Goal: Find specific page/section: Find specific page/section

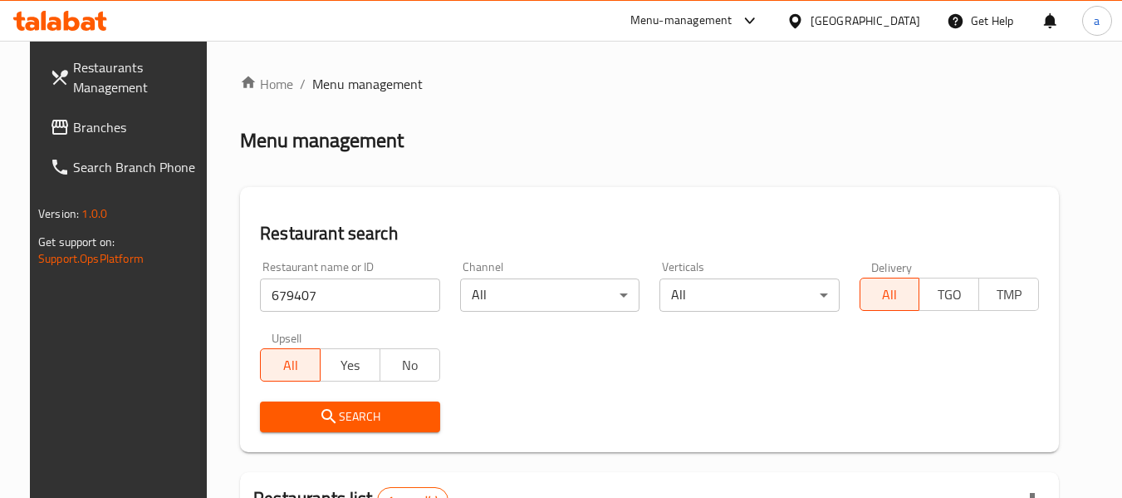
scroll to position [223, 0]
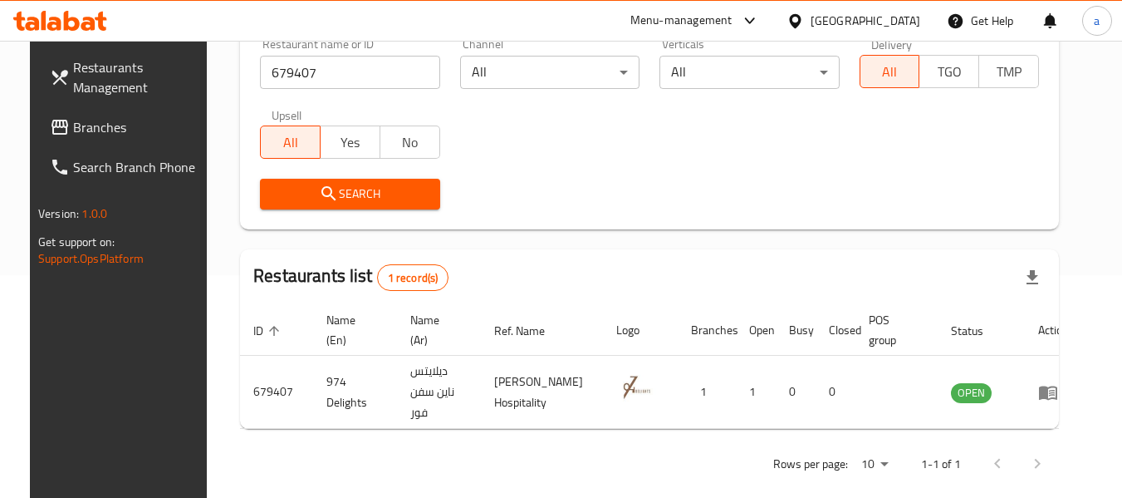
click at [901, 20] on div "[GEOGRAPHIC_DATA]" at bounding box center [866, 21] width 110 height 18
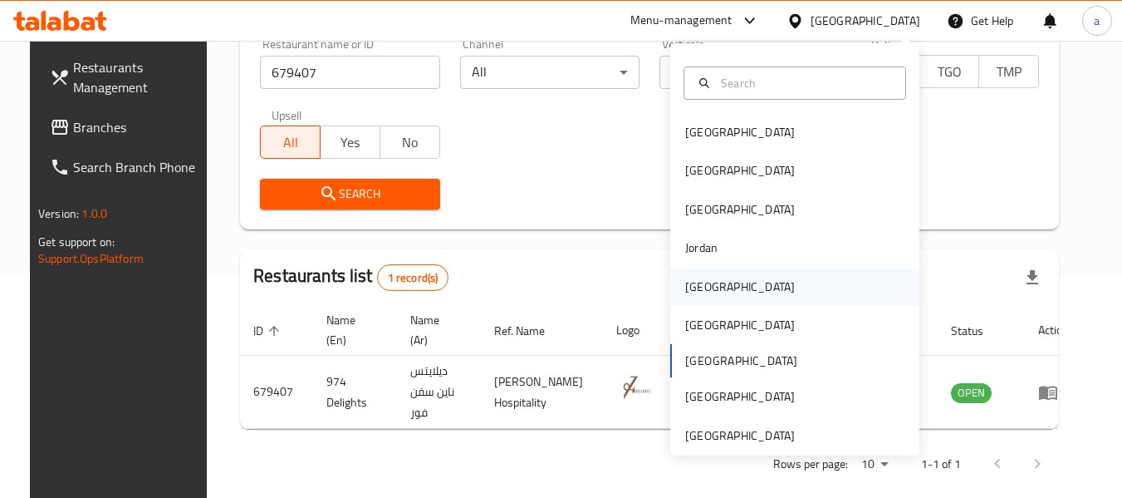
click at [732, 282] on div "[GEOGRAPHIC_DATA]" at bounding box center [794, 287] width 249 height 38
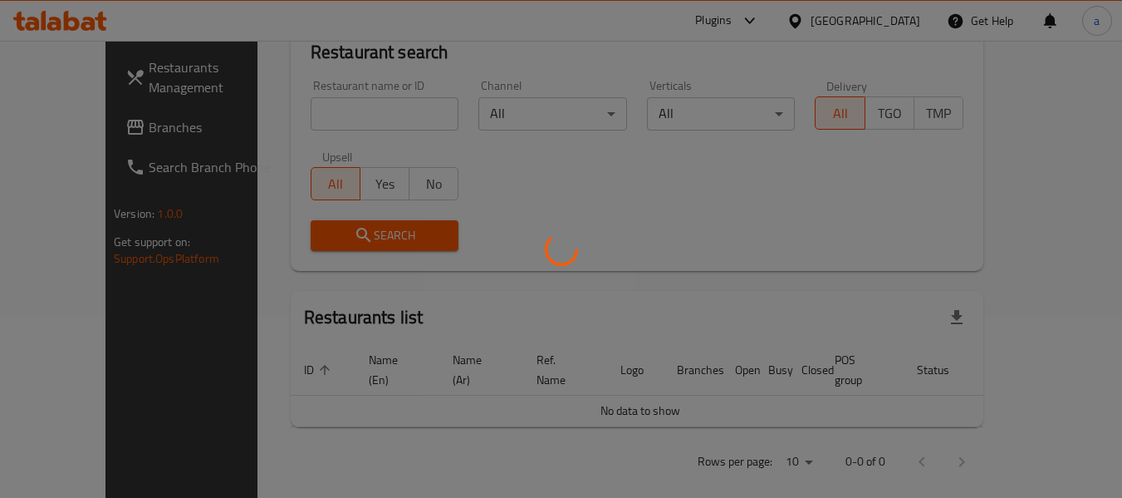
scroll to position [223, 0]
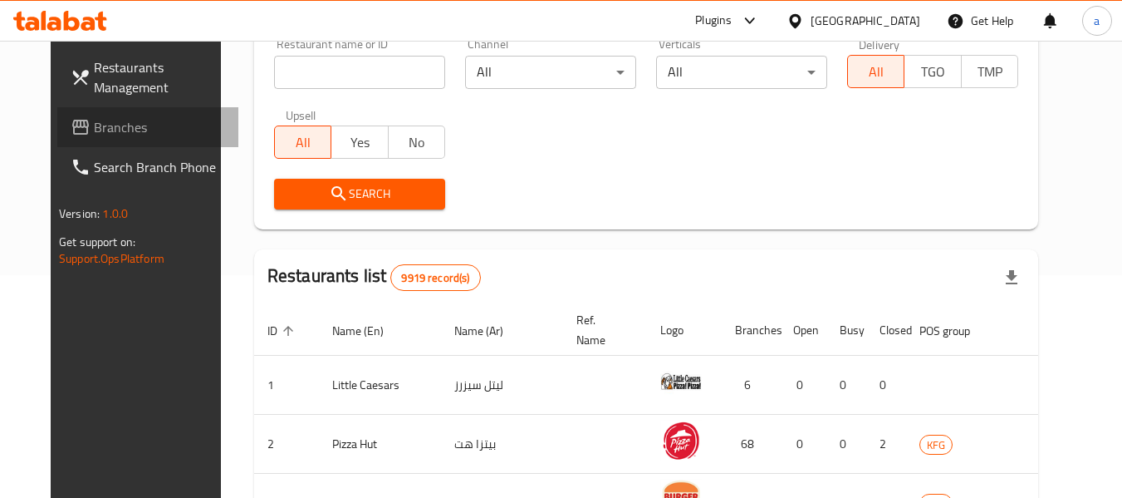
click at [94, 124] on span "Branches" at bounding box center [159, 127] width 131 height 20
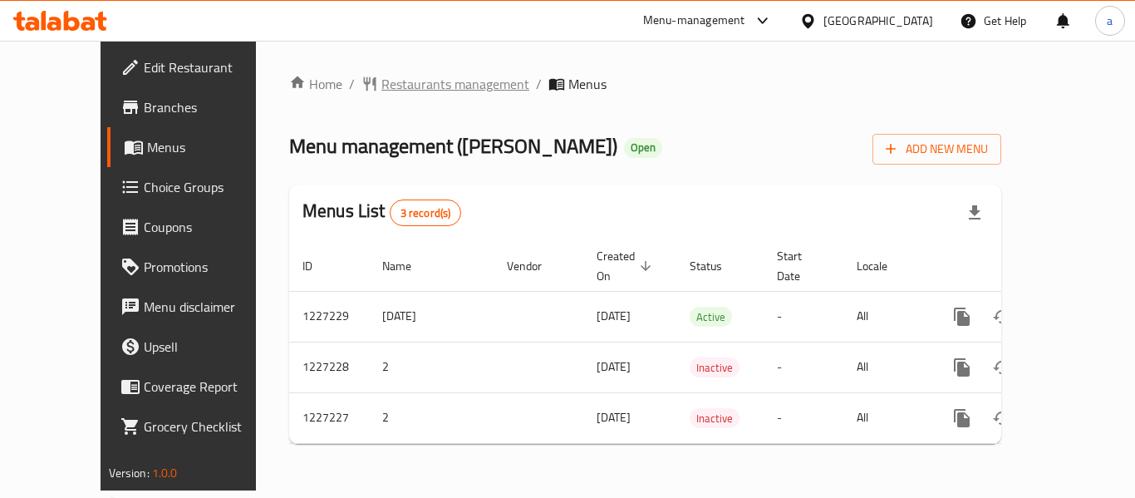
click at [381, 86] on span "Restaurants management" at bounding box center [455, 84] width 148 height 20
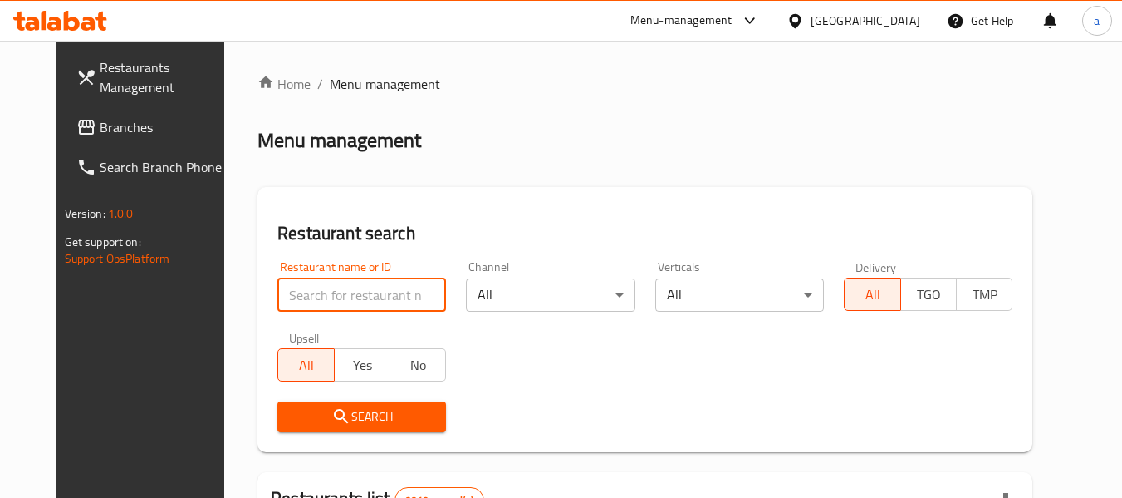
drag, startPoint x: 356, startPoint y: 286, endPoint x: 358, endPoint y: 323, distance: 37.4
click at [356, 286] on input "search" at bounding box center [361, 294] width 169 height 33
paste input "674299"
type input "674299"
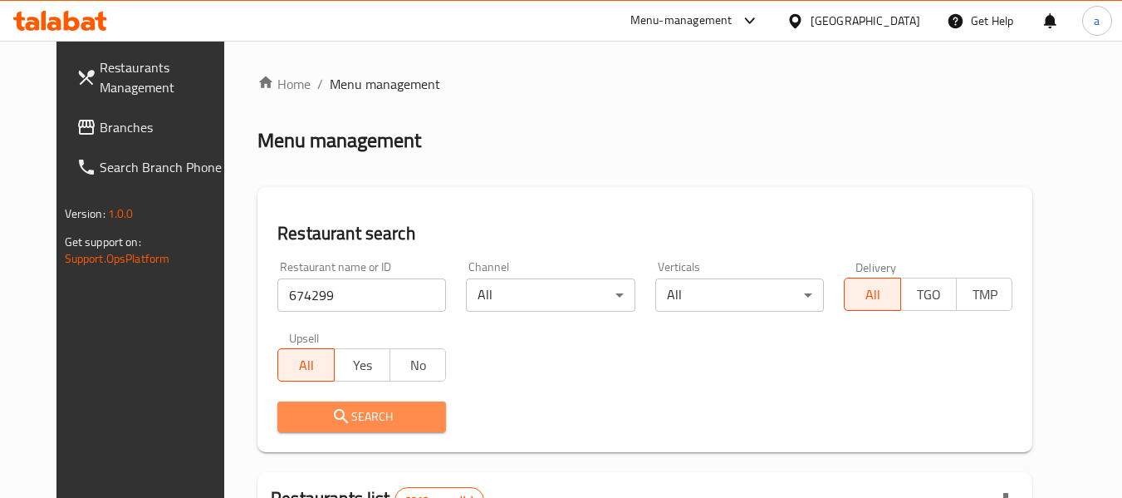
click at [384, 408] on span "Search" at bounding box center [362, 416] width 142 height 21
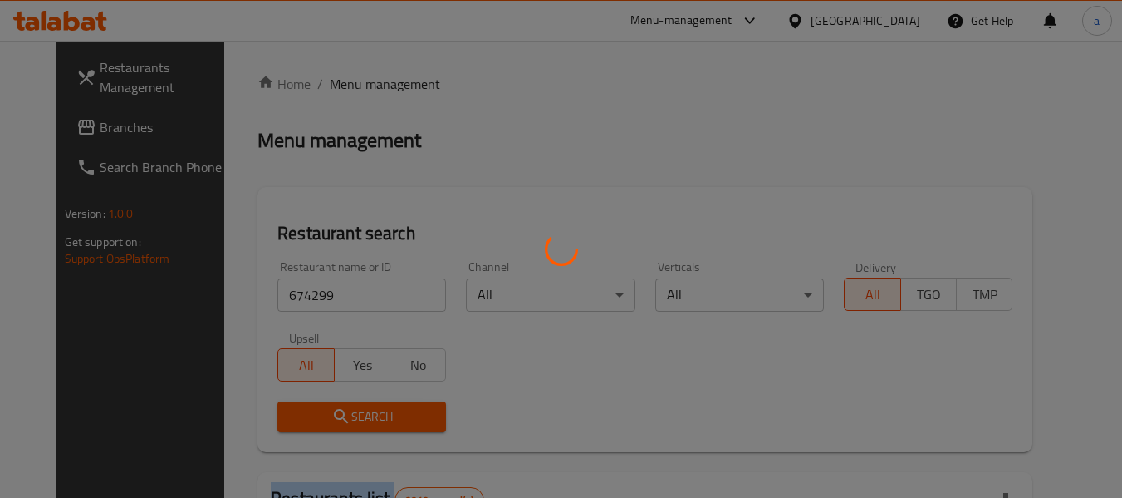
click at [384, 408] on div at bounding box center [561, 249] width 1122 height 498
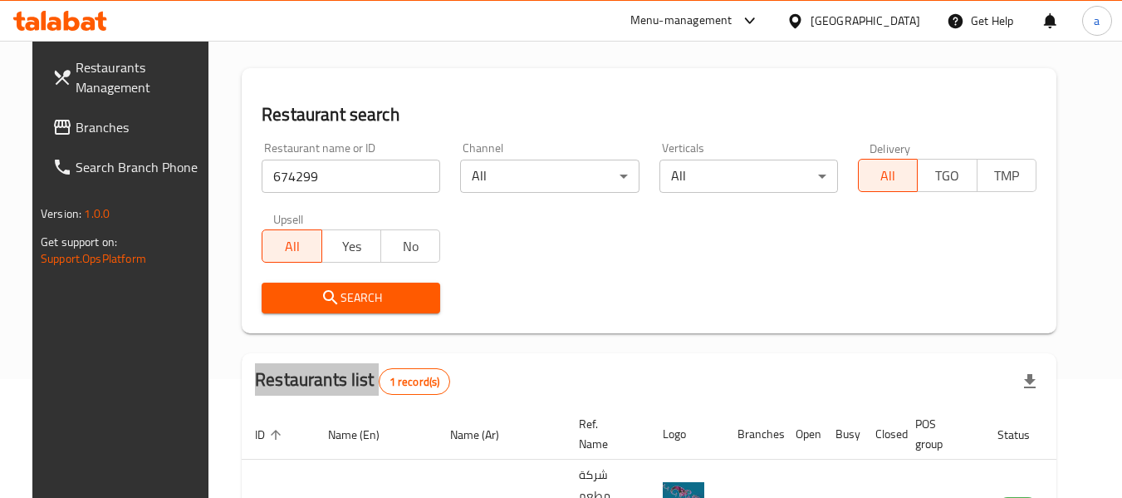
scroll to position [223, 0]
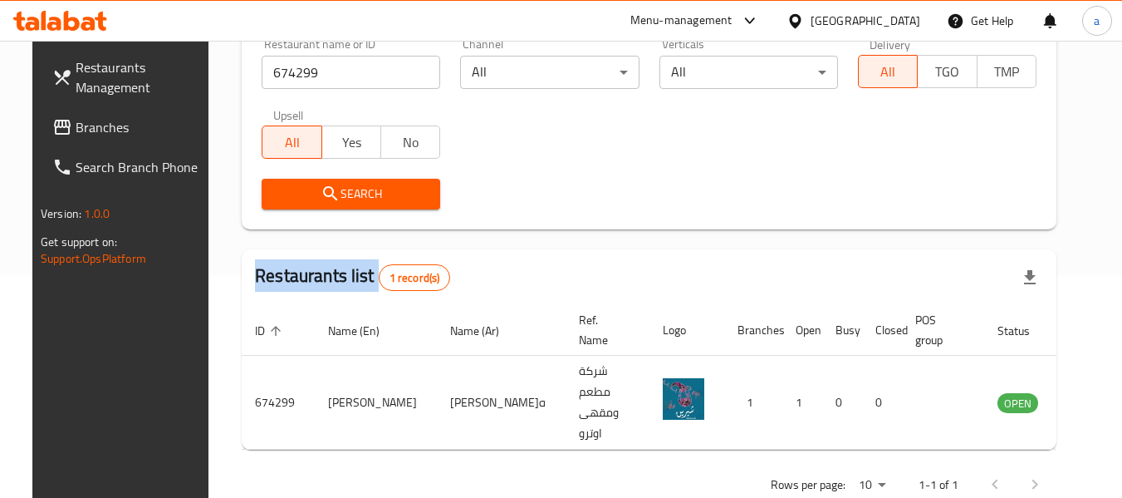
click at [76, 120] on span "Branches" at bounding box center [141, 127] width 131 height 20
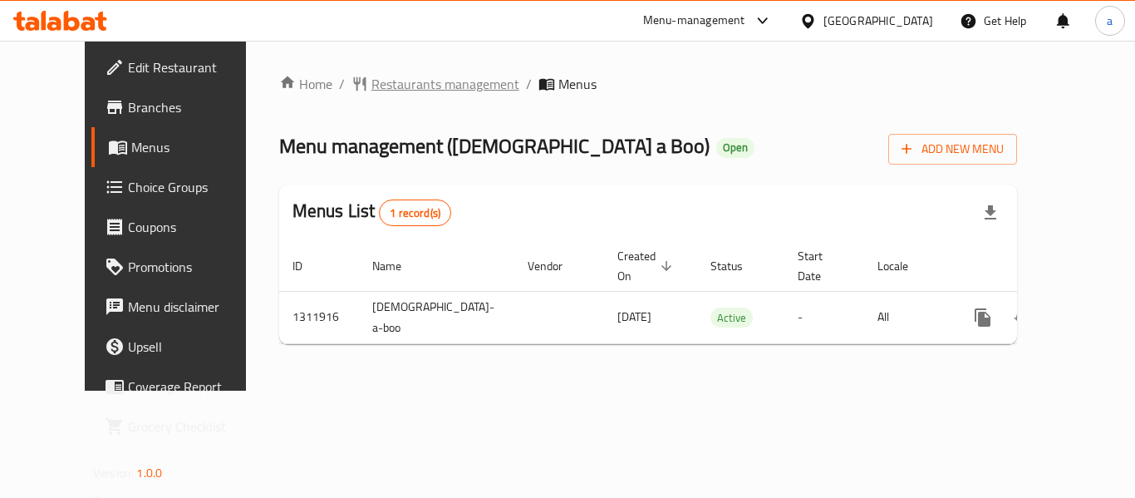
click at [416, 84] on span "Restaurants management" at bounding box center [445, 84] width 148 height 20
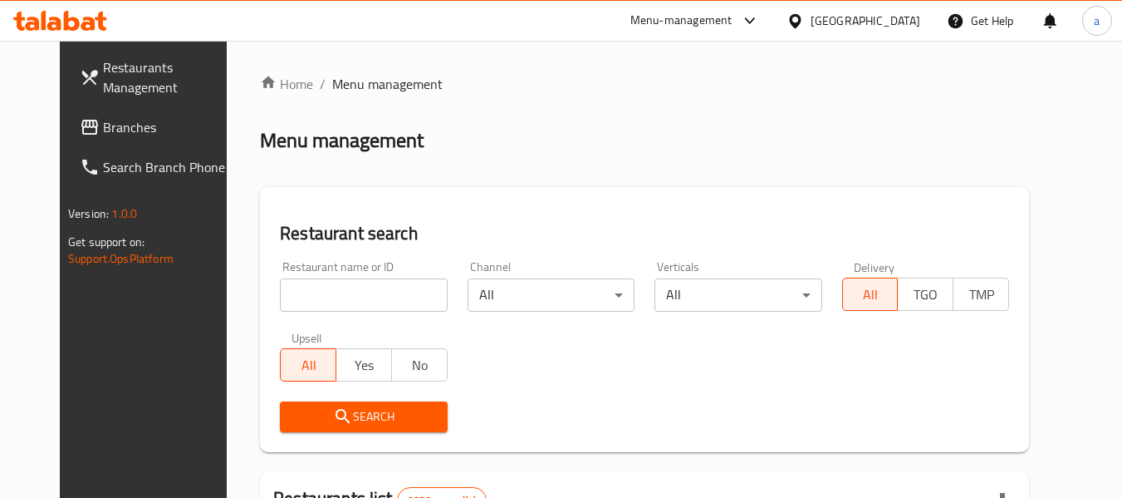
click at [309, 294] on input "search" at bounding box center [363, 294] width 167 height 33
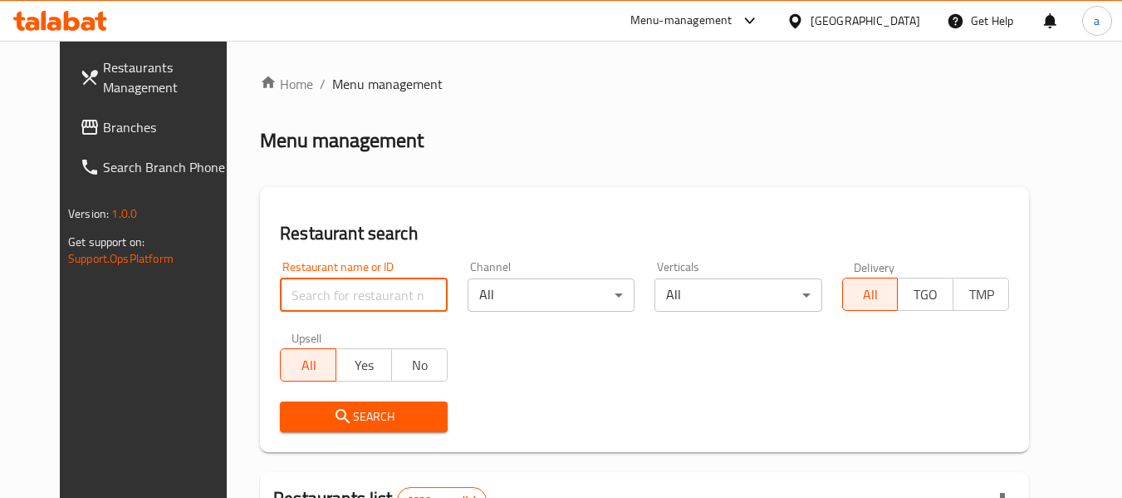
paste input "705906"
type input "705906"
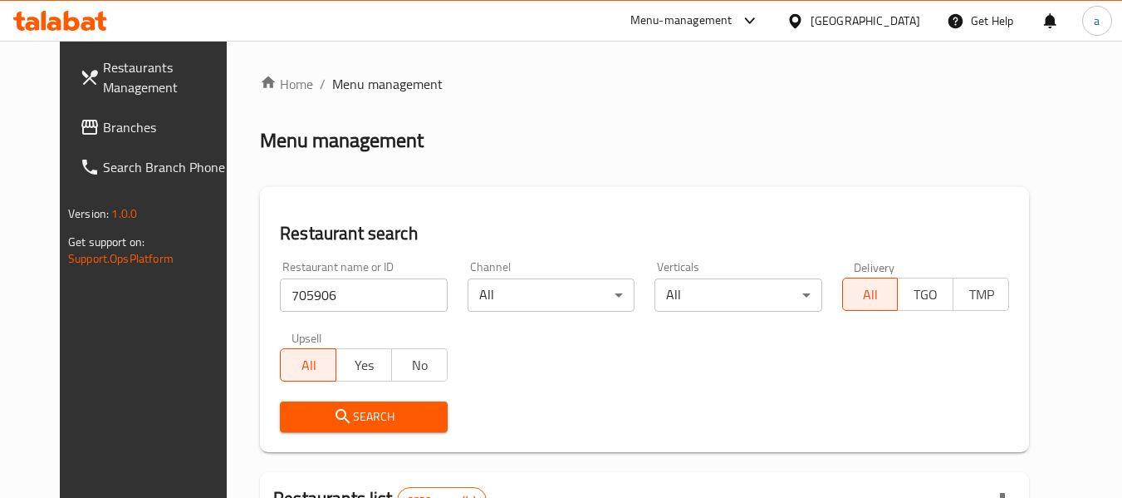
click at [293, 410] on span "Search" at bounding box center [363, 416] width 140 height 21
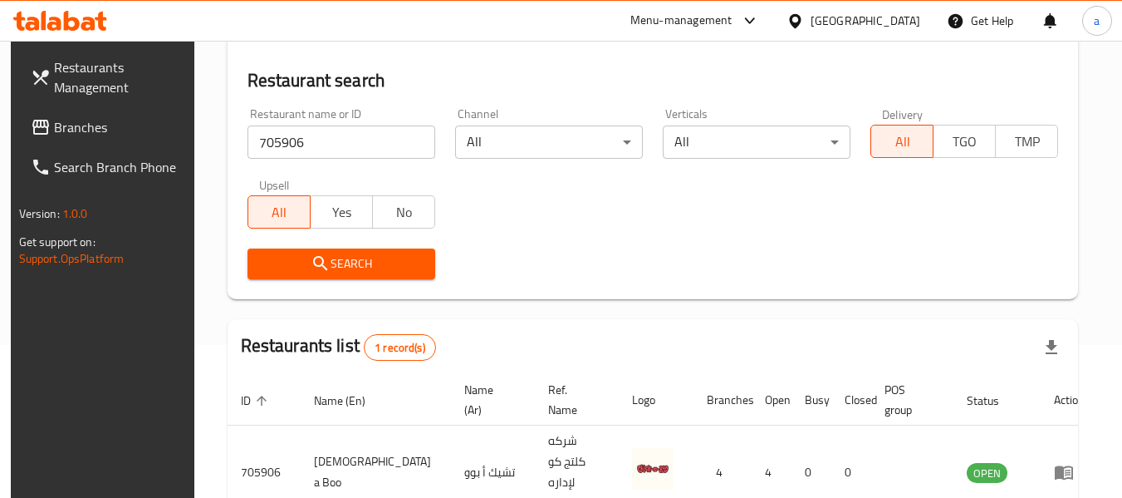
scroll to position [223, 0]
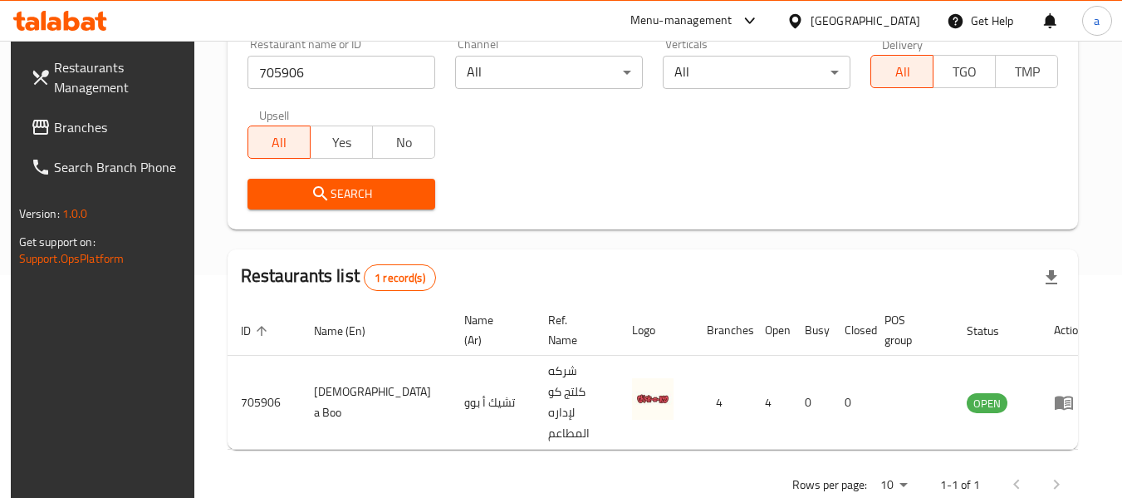
click at [895, 21] on div "[GEOGRAPHIC_DATA]" at bounding box center [866, 21] width 110 height 18
click at [87, 124] on span "Branches" at bounding box center [119, 127] width 131 height 20
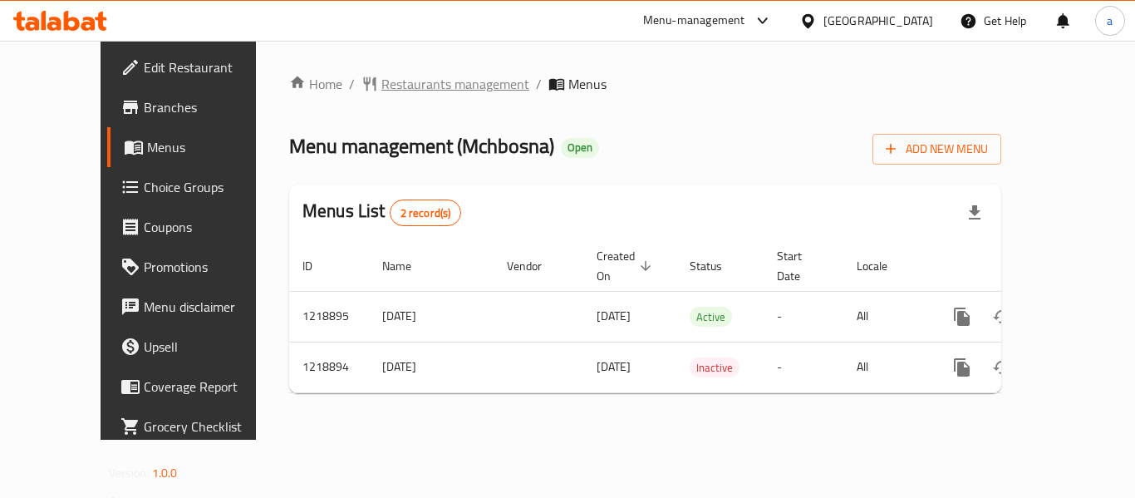
click at [381, 82] on span "Restaurants management" at bounding box center [455, 84] width 148 height 20
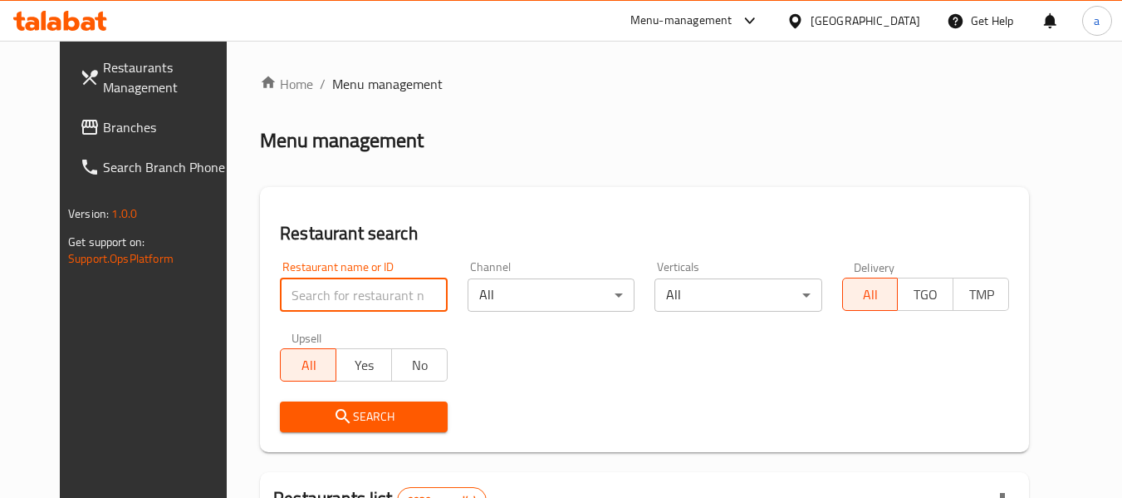
click at [314, 293] on input "search" at bounding box center [363, 294] width 167 height 33
paste input "672860"
type input "672860"
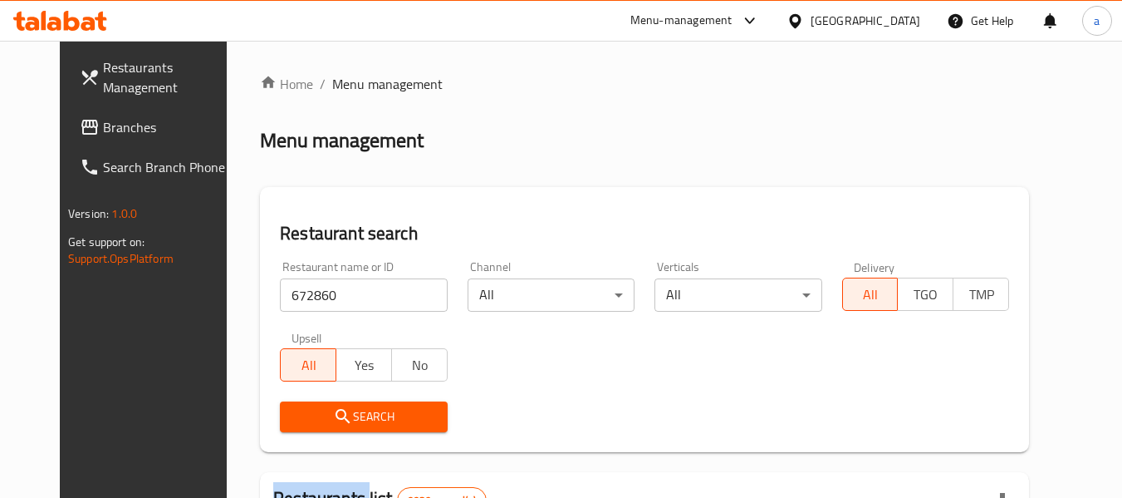
click at [376, 400] on div "Search" at bounding box center [363, 416] width 187 height 51
click at [380, 406] on span "Search" at bounding box center [363, 416] width 140 height 21
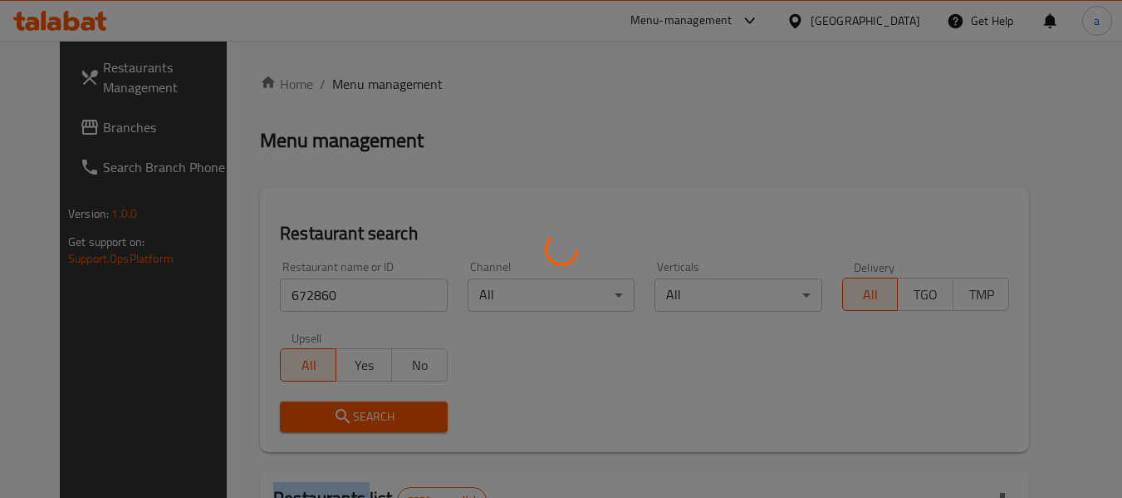
click at [380, 405] on div at bounding box center [561, 249] width 1122 height 498
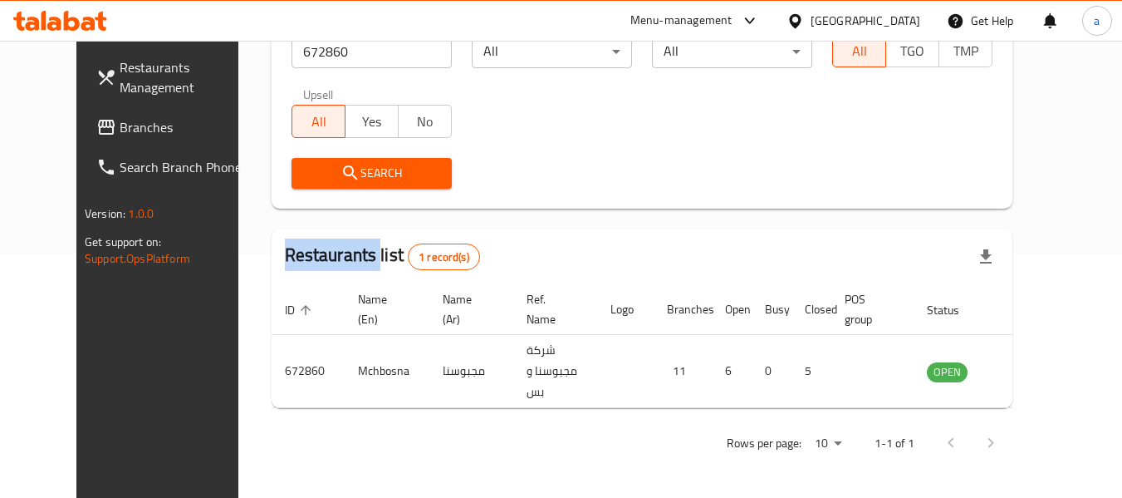
scroll to position [229, 0]
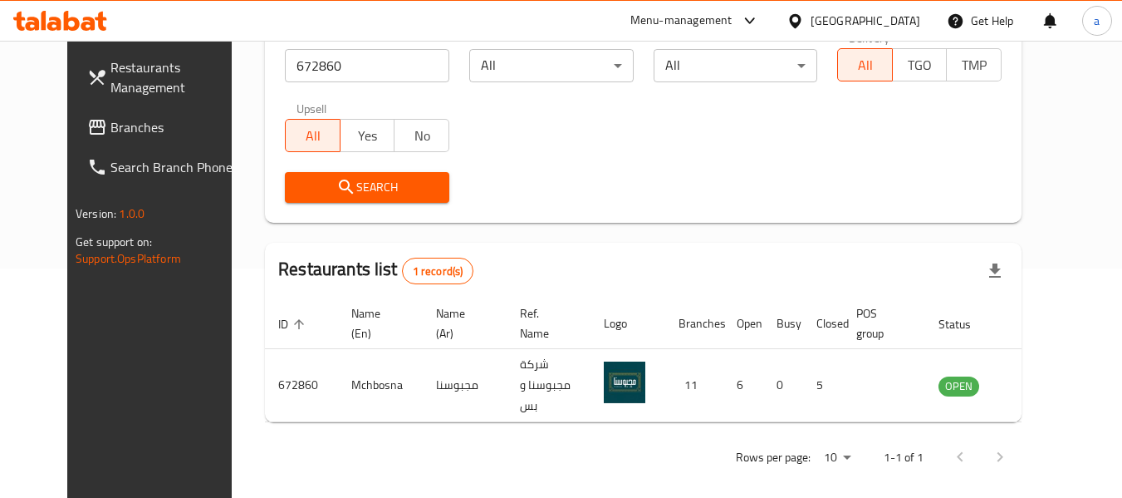
click at [896, 18] on div "[GEOGRAPHIC_DATA]" at bounding box center [866, 21] width 110 height 18
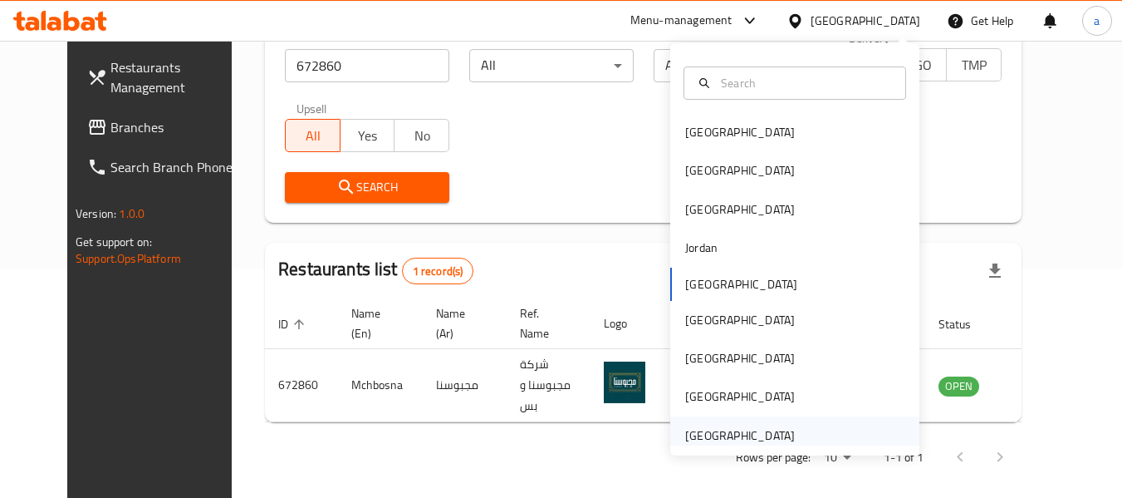
click at [741, 435] on div "[GEOGRAPHIC_DATA]" at bounding box center [740, 435] width 110 height 18
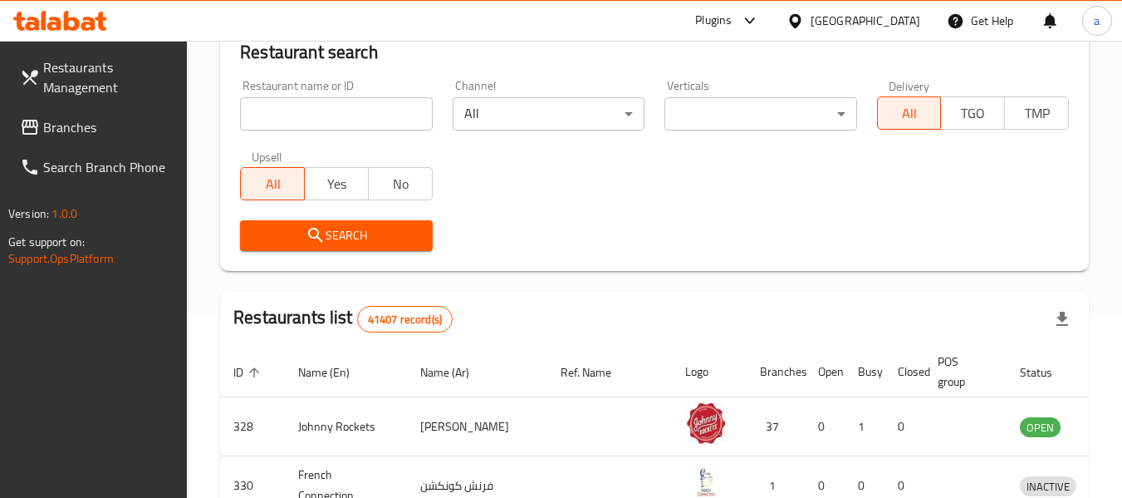
scroll to position [229, 0]
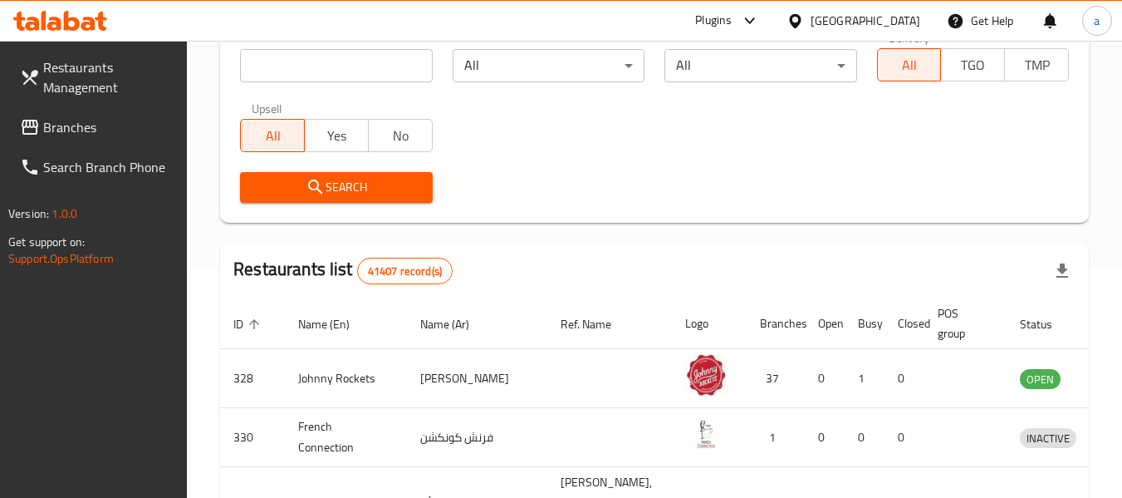
click at [80, 128] on span "Branches" at bounding box center [108, 127] width 131 height 20
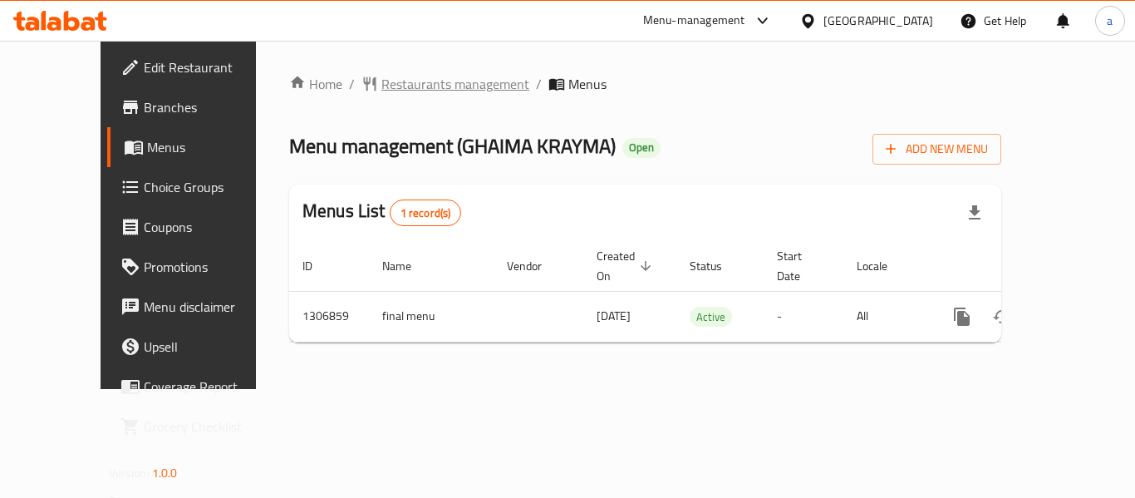
click at [381, 87] on span "Restaurants management" at bounding box center [455, 84] width 148 height 20
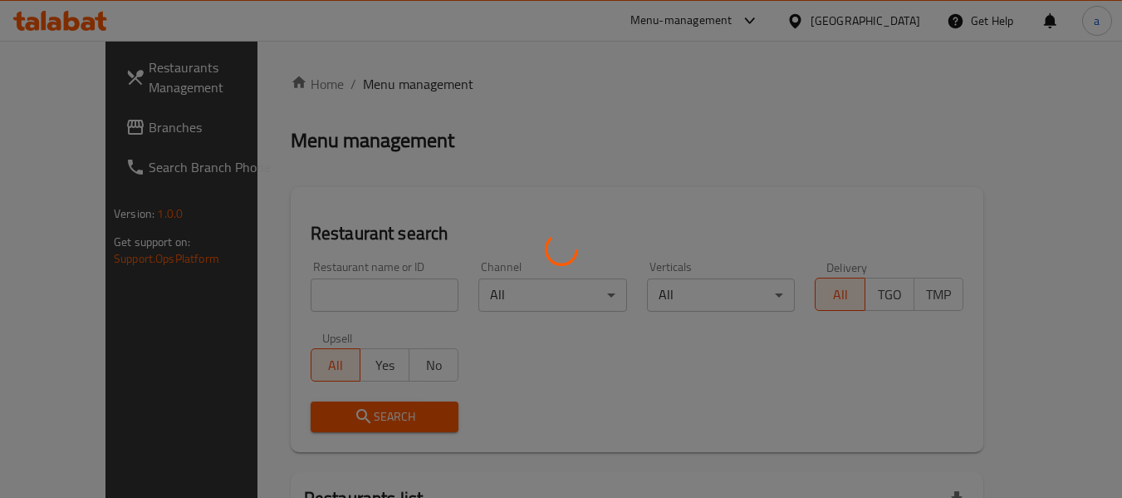
click at [357, 296] on div at bounding box center [561, 249] width 1122 height 498
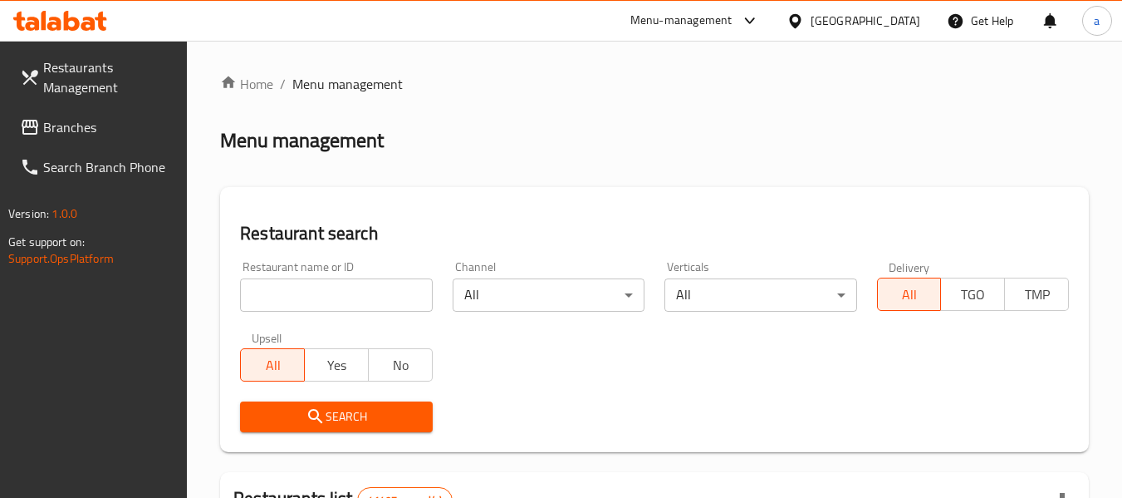
click at [369, 291] on input "search" at bounding box center [336, 294] width 192 height 33
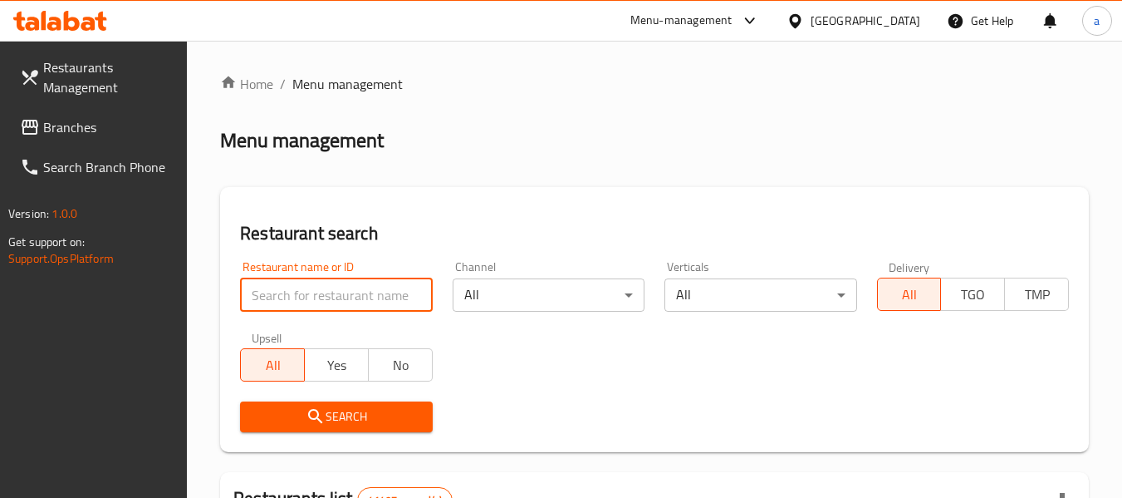
paste input "704060"
type input "704060"
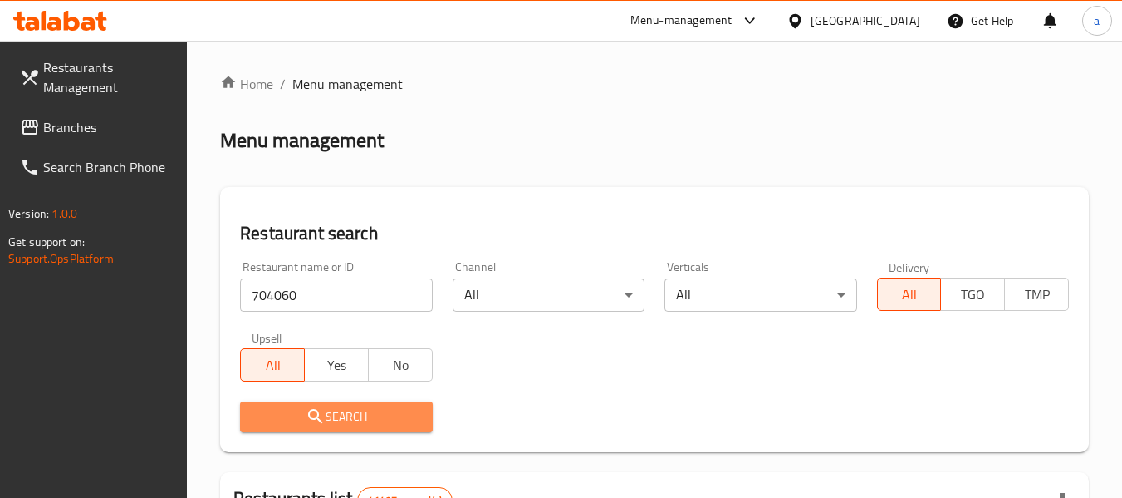
click at [384, 409] on span "Search" at bounding box center [335, 416] width 165 height 21
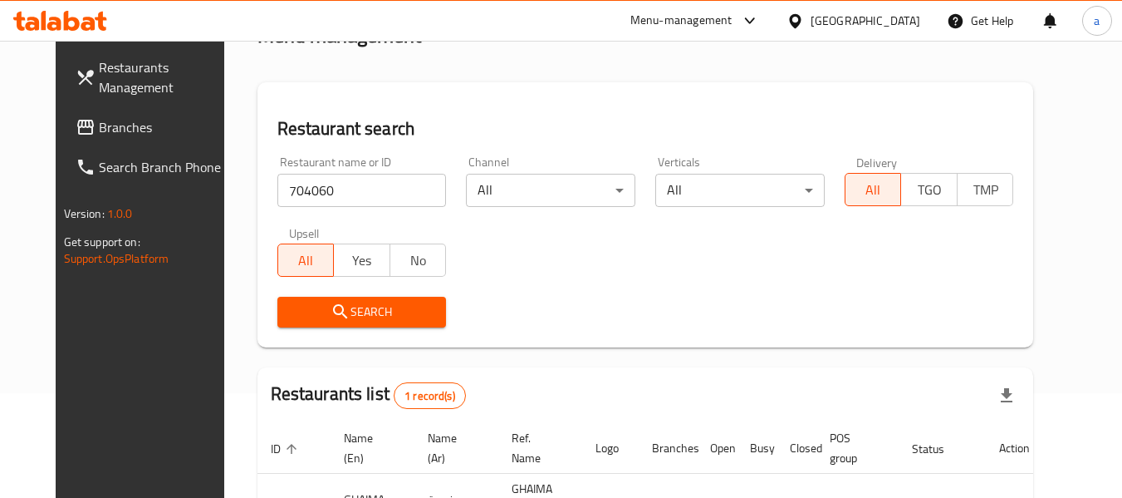
scroll to position [243, 0]
